Goal: Information Seeking & Learning: Learn about a topic

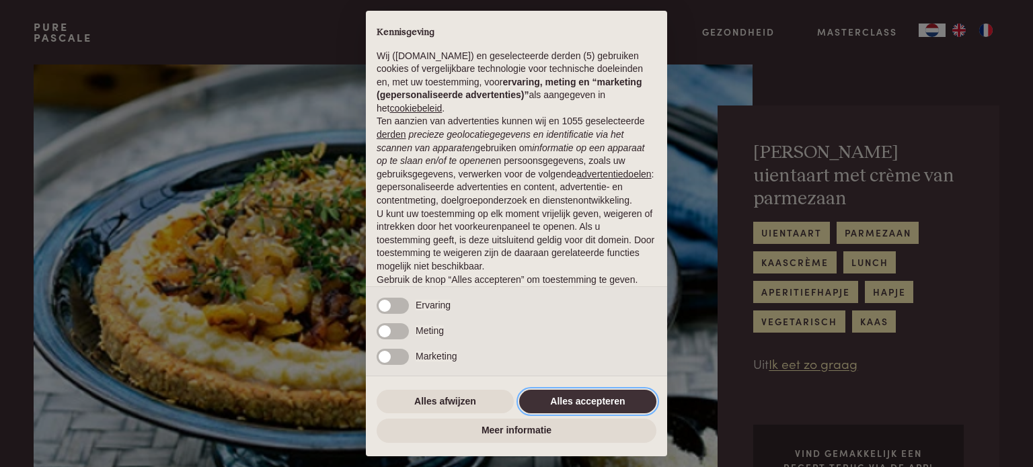
click at [584, 403] on button "Alles accepteren" at bounding box center [587, 402] width 137 height 24
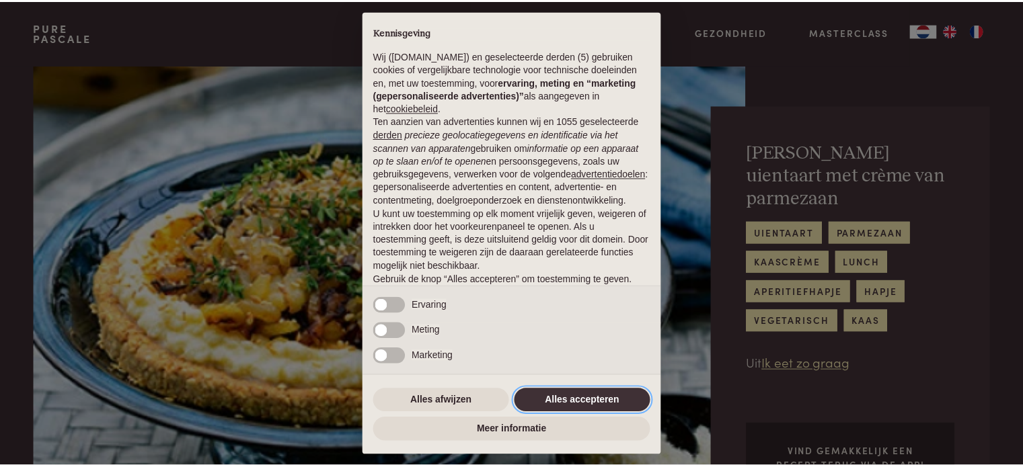
scroll to position [73, 0]
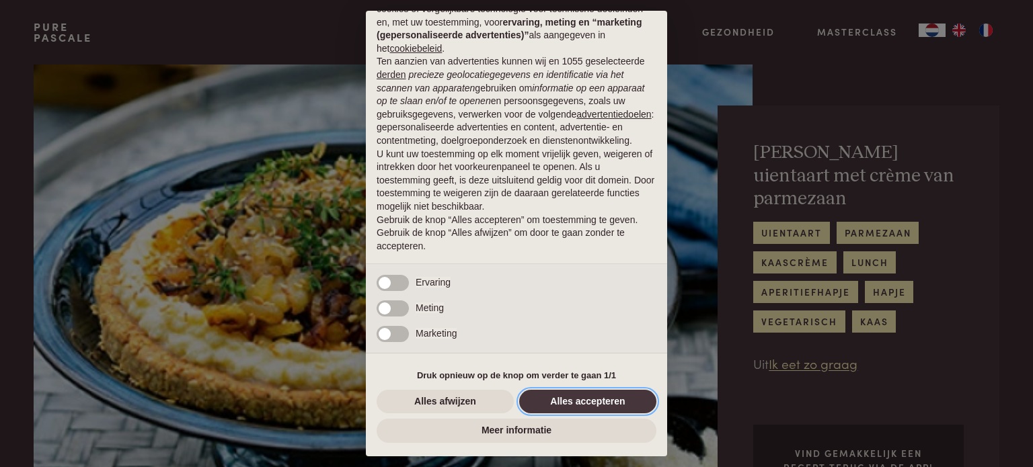
click at [584, 403] on button "Alles accepteren" at bounding box center [587, 402] width 137 height 24
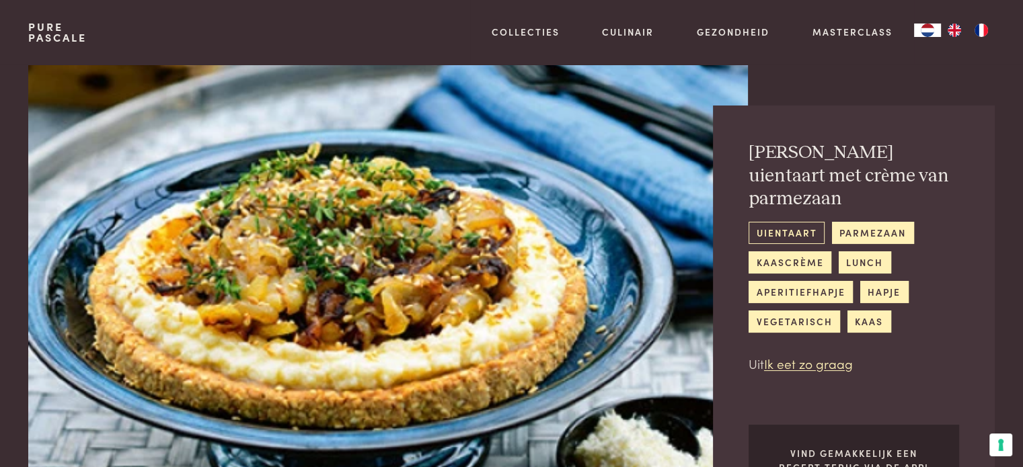
click at [792, 230] on link "uientaart" at bounding box center [787, 233] width 76 height 22
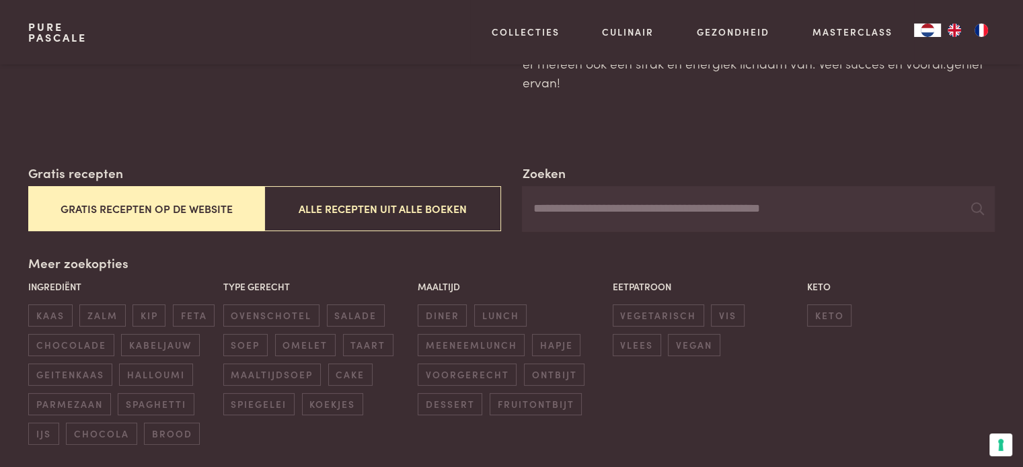
scroll to position [135, 0]
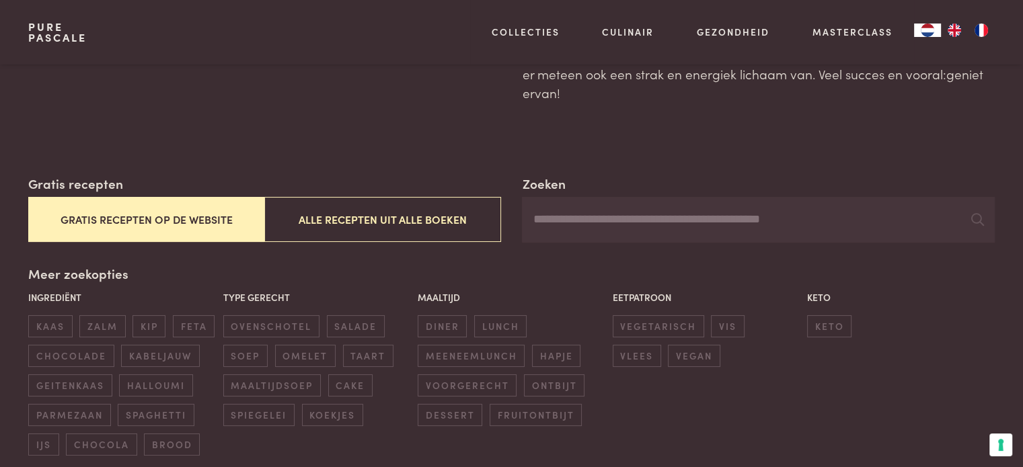
click at [147, 219] on button "Gratis recepten op de website" at bounding box center [146, 219] width 236 height 45
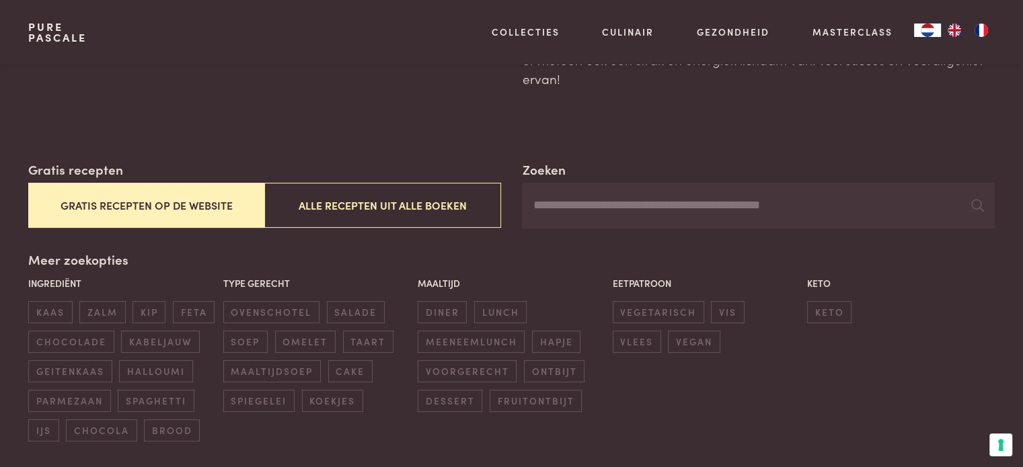
scroll to position [202, 0]
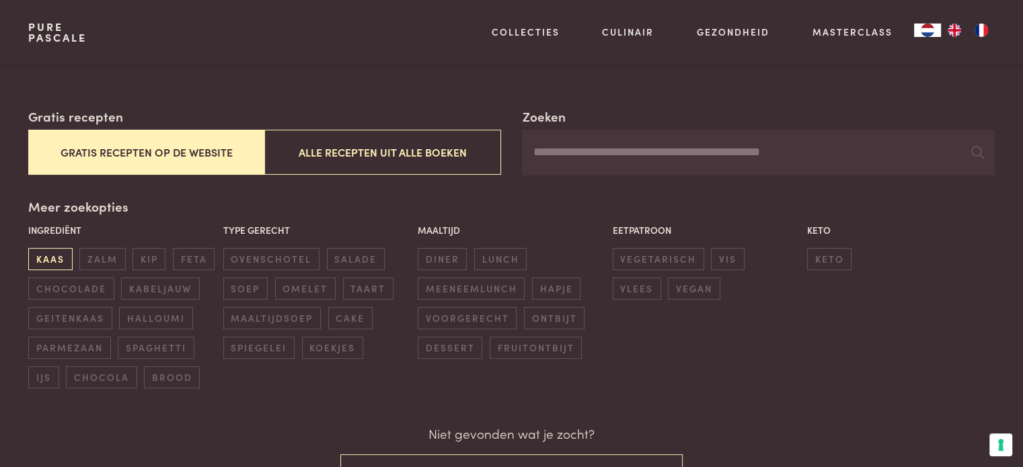
click at [56, 256] on span "kaas" at bounding box center [50, 259] width 44 height 22
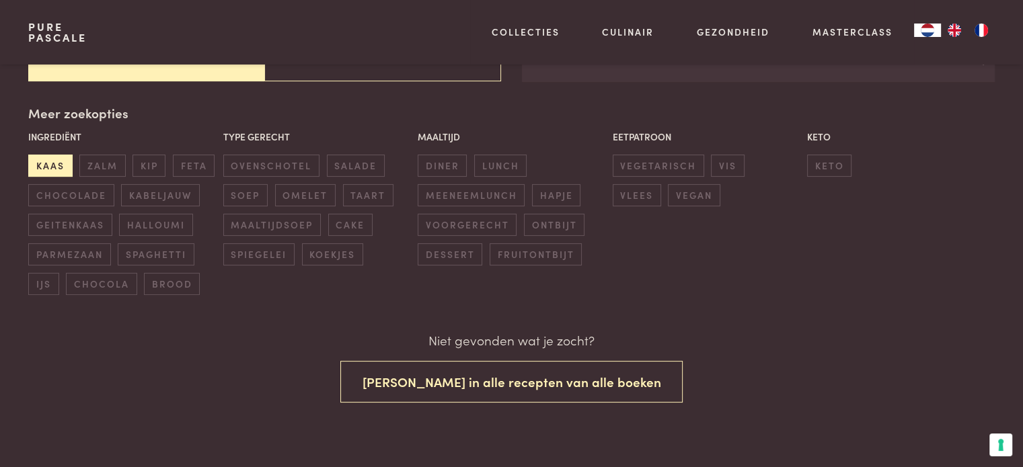
scroll to position [296, 0]
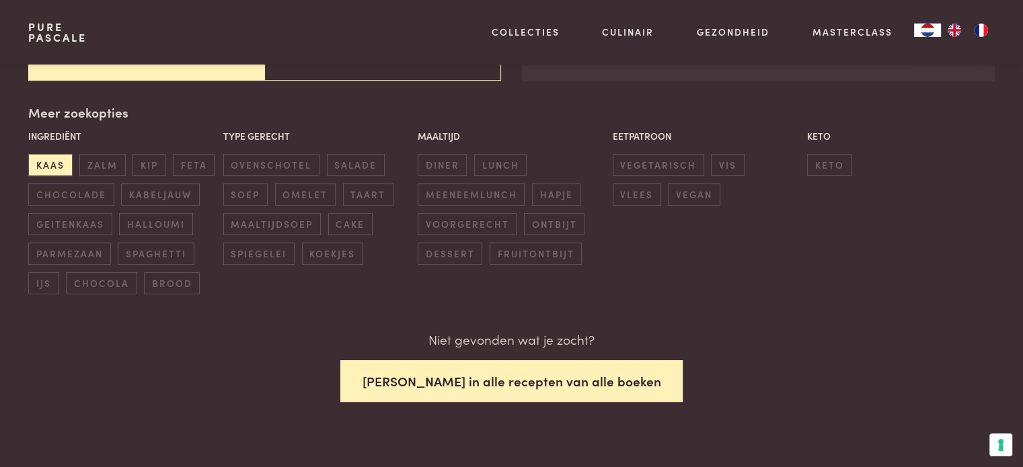
click at [530, 373] on button "Zoek in alle recepten van alle boeken" at bounding box center [511, 381] width 343 height 42
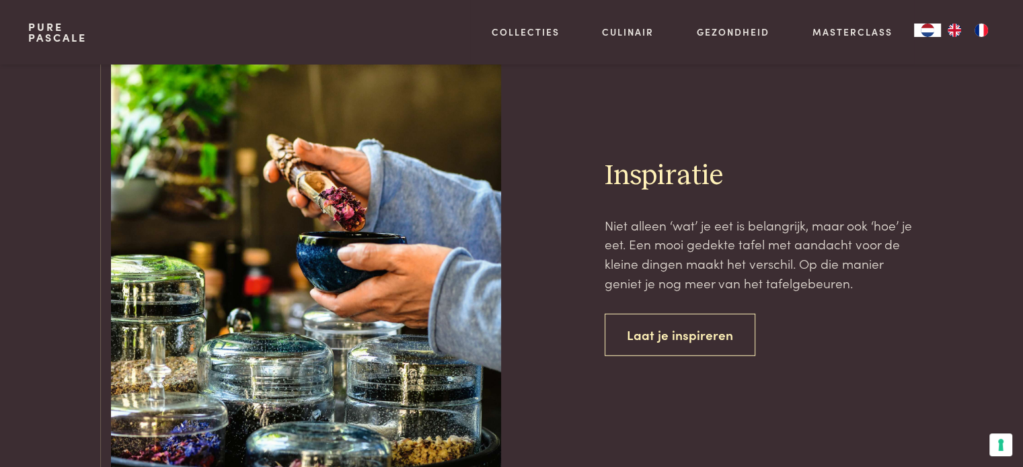
scroll to position [3537, 0]
